Goal: Task Accomplishment & Management: Understand process/instructions

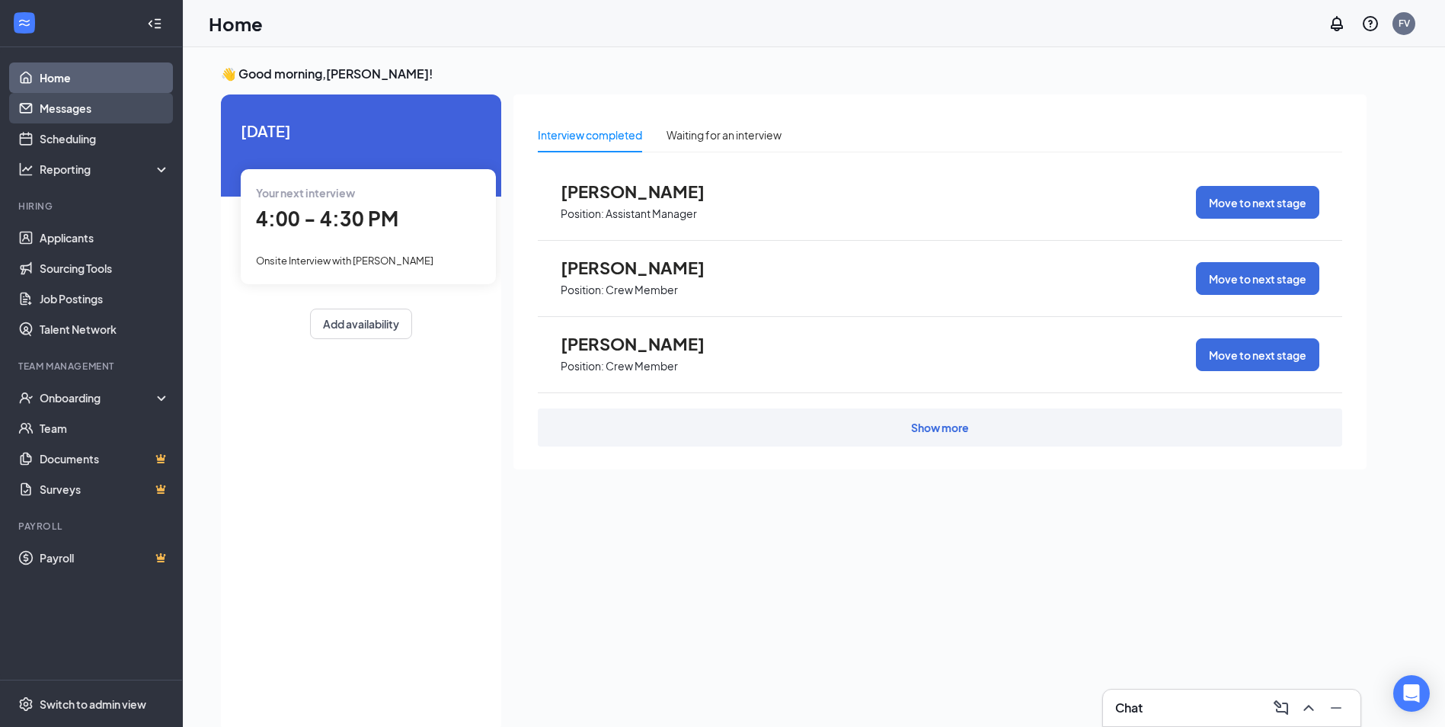
click at [72, 102] on link "Messages" at bounding box center [105, 108] width 130 height 30
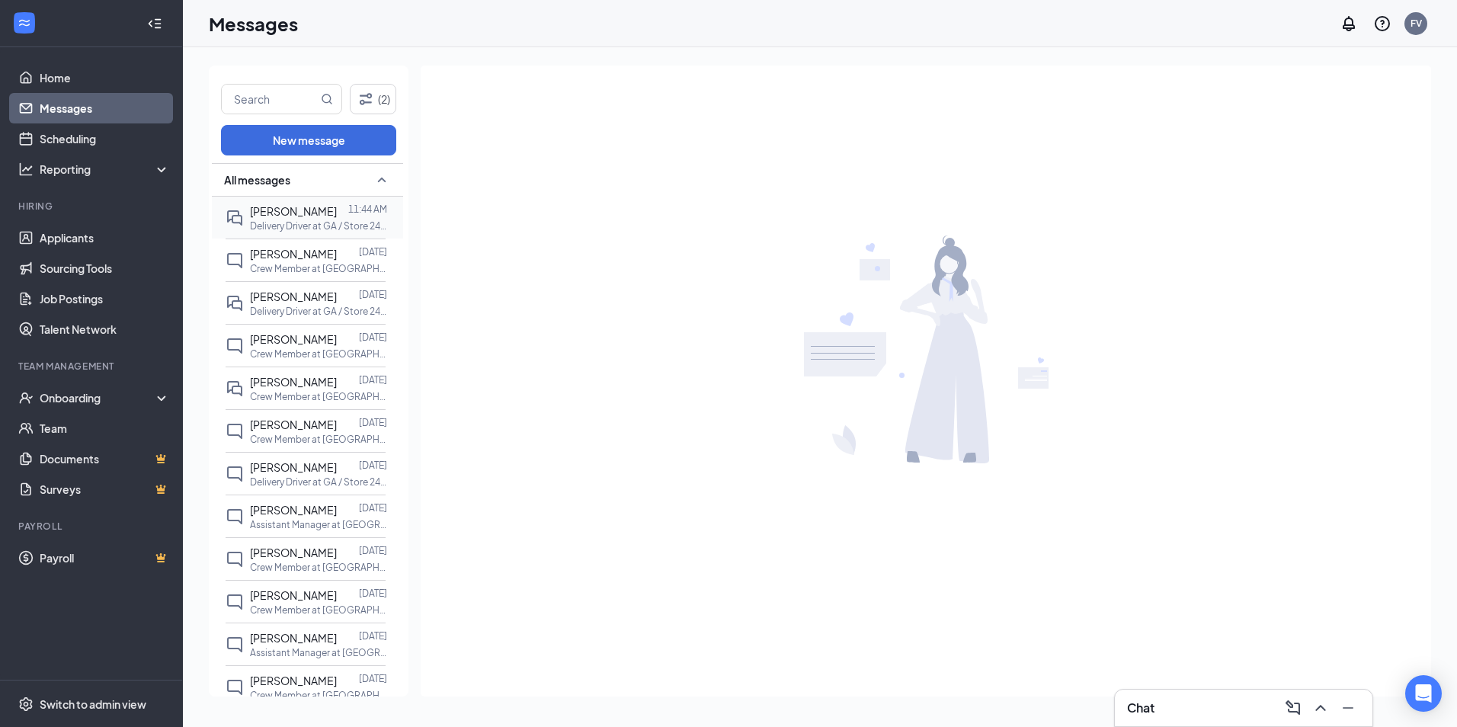
click at [274, 211] on span "[PERSON_NAME]" at bounding box center [293, 211] width 87 height 14
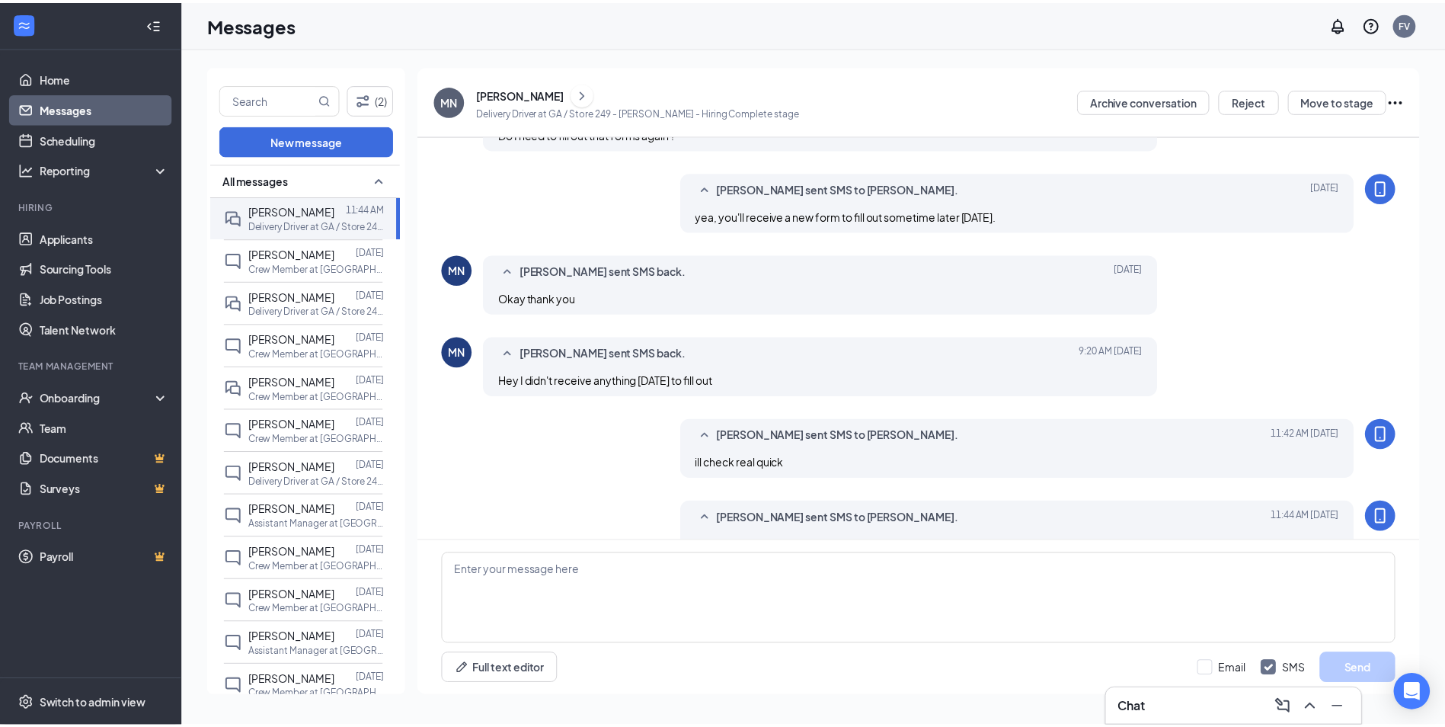
scroll to position [927, 0]
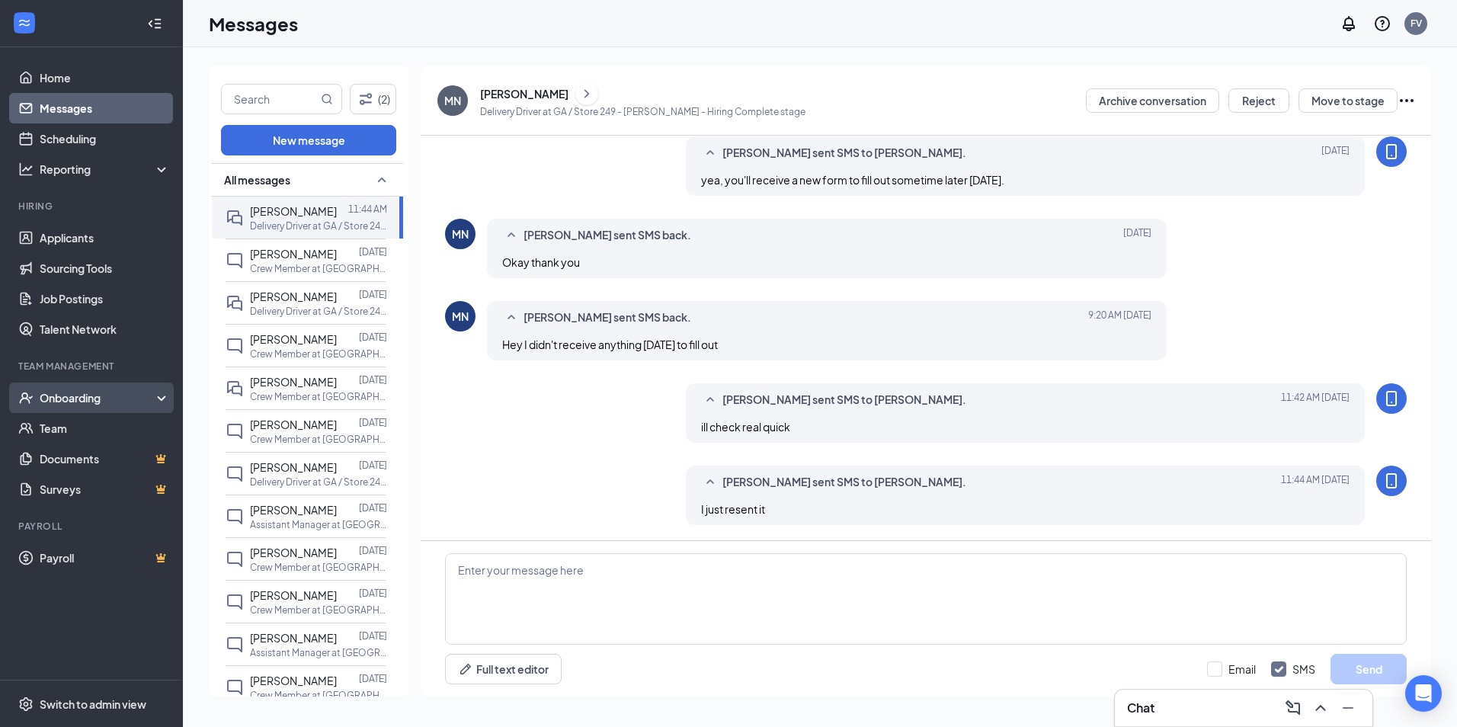
click at [87, 400] on div "Onboarding" at bounding box center [98, 397] width 117 height 15
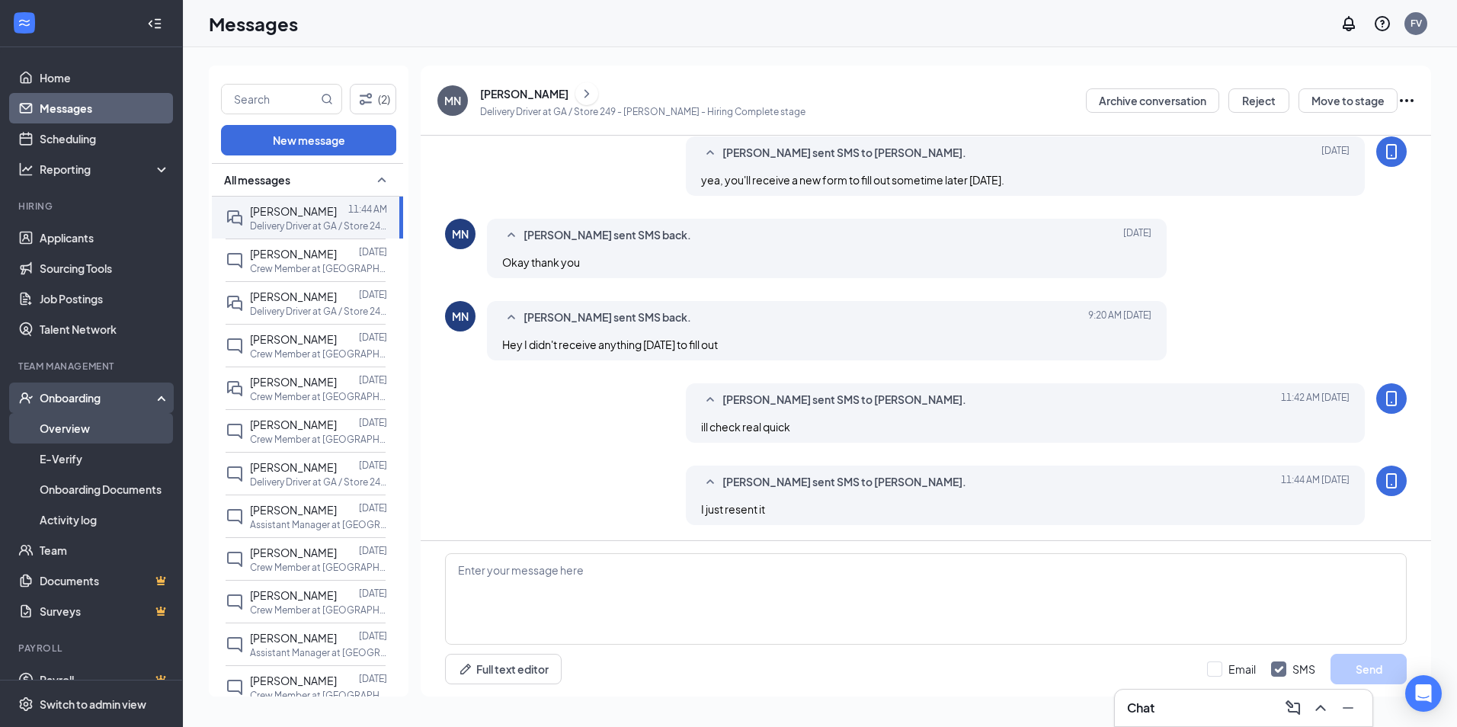
click at [93, 440] on link "Overview" at bounding box center [105, 428] width 130 height 30
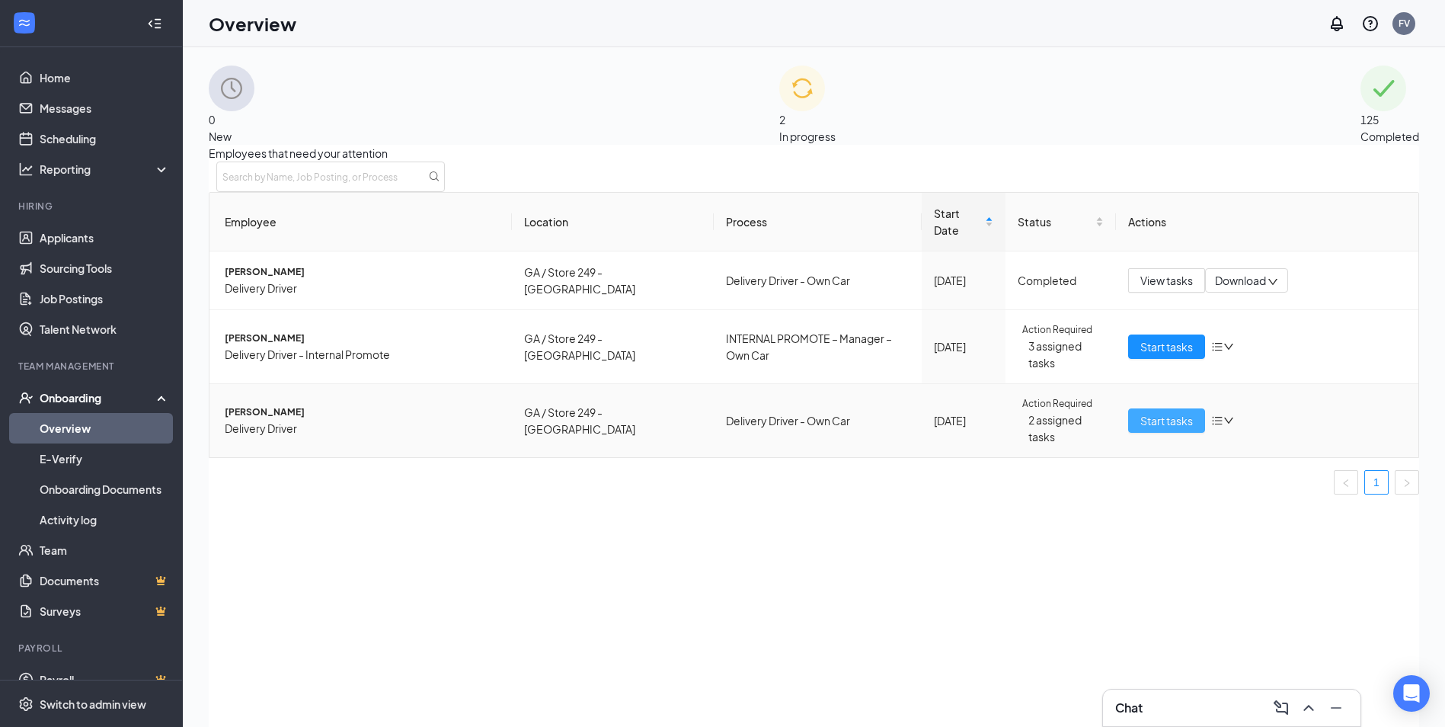
click at [1151, 412] on span "Start tasks" at bounding box center [1167, 420] width 53 height 17
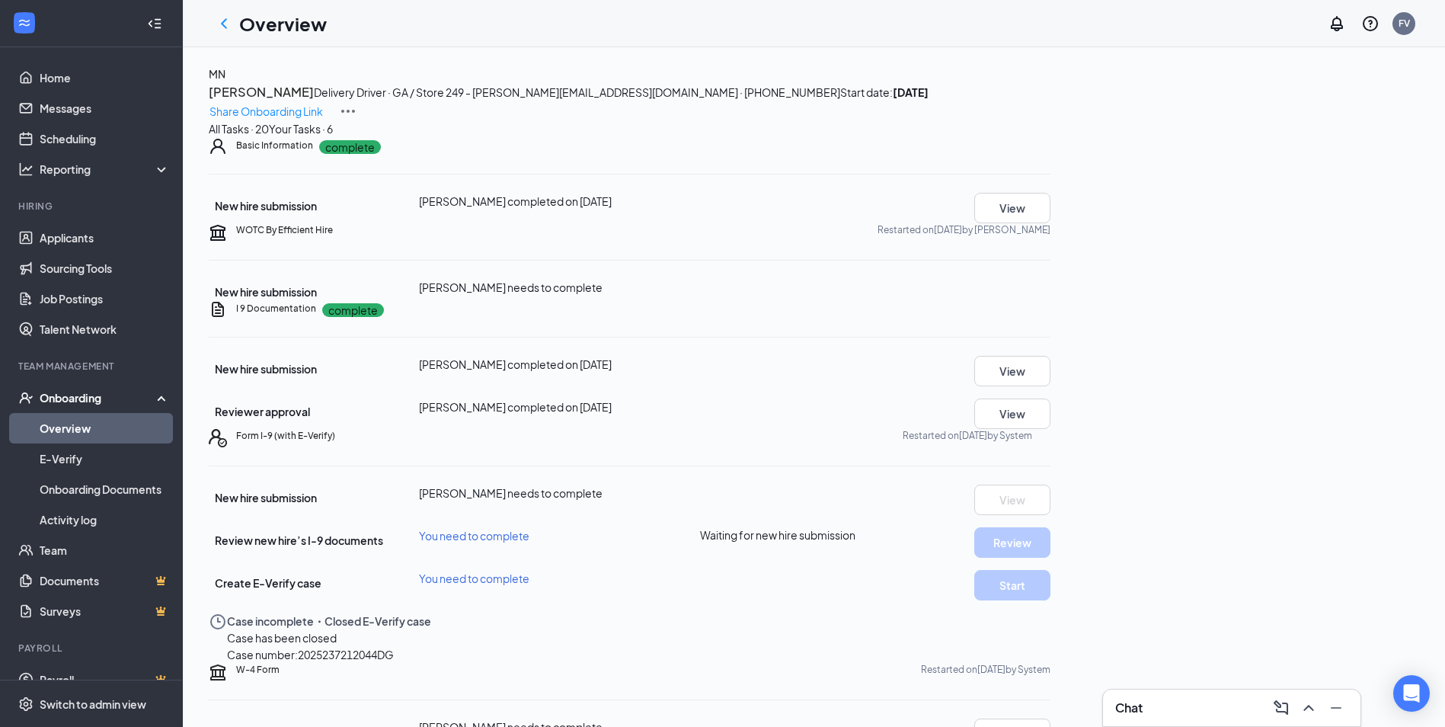
scroll to position [331, 0]
click at [1051, 436] on icon "Ellipses" at bounding box center [1051, 436] width 0 height 0
click at [869, 429] on div "Form I-9 (with E-Verify) Restarted on [DATE] by System" at bounding box center [643, 436] width 815 height 14
click at [333, 137] on div "Your Tasks · 6" at bounding box center [301, 128] width 64 height 17
